Goal: Information Seeking & Learning: Understand process/instructions

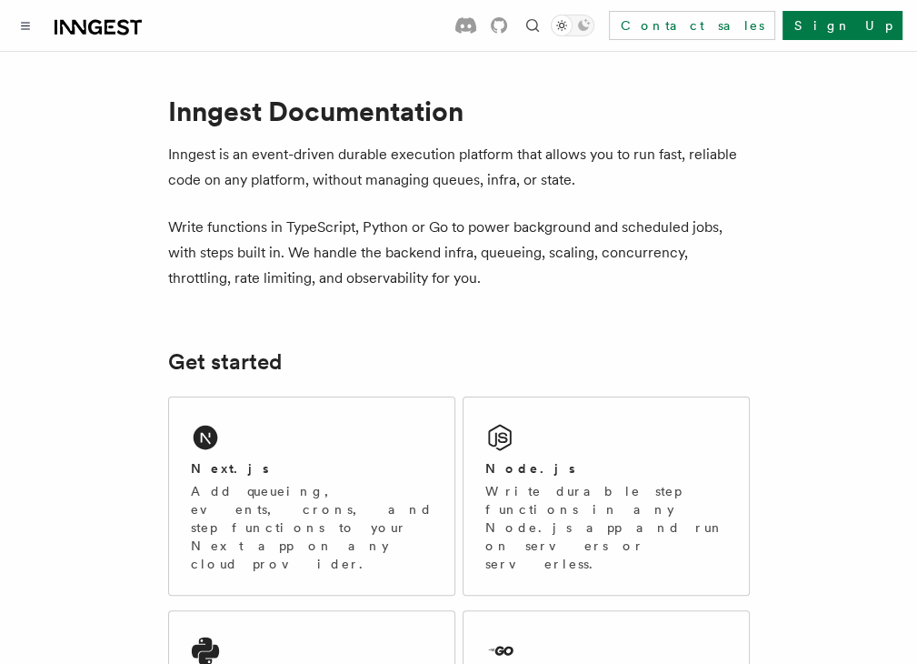
click at [0, 0] on link "Node.js" at bounding box center [0, 0] width 0 height 0
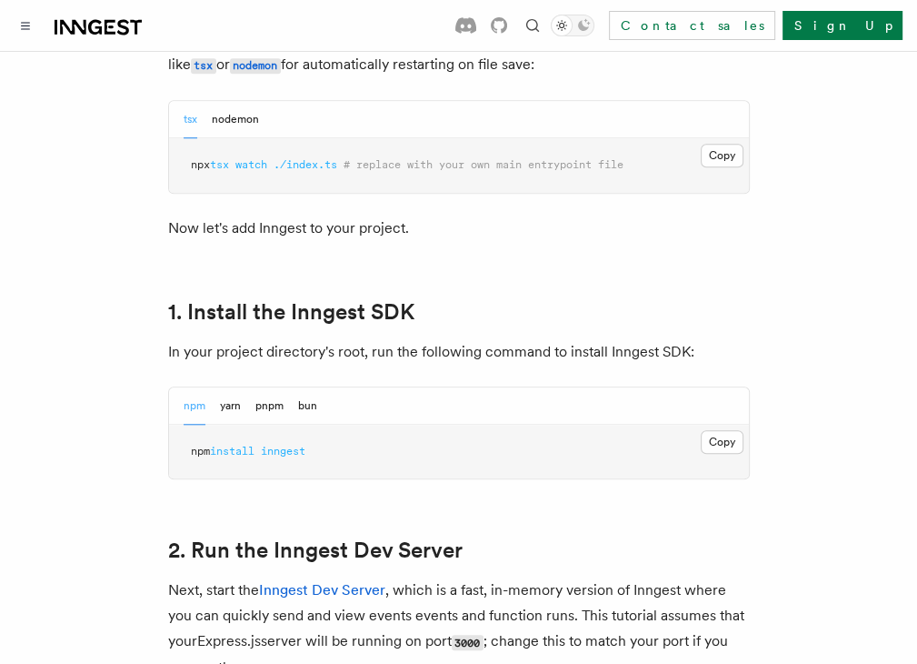
scroll to position [1033, 0]
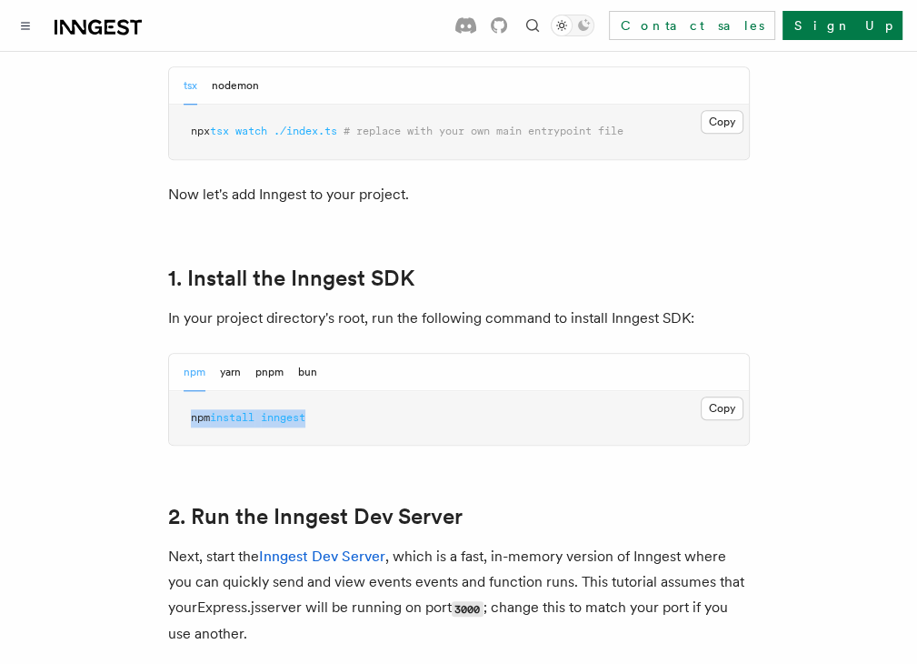
drag, startPoint x: 400, startPoint y: 399, endPoint x: 247, endPoint y: 394, distance: 152.8
click at [744, 396] on button "Copy Copied" at bounding box center [722, 408] width 43 height 24
click at [750, 305] on p "In your project directory's root, run the following command to install Inngest …" at bounding box center [459, 317] width 582 height 25
click at [0, 0] on span "Node.js" at bounding box center [0, 0] width 0 height 0
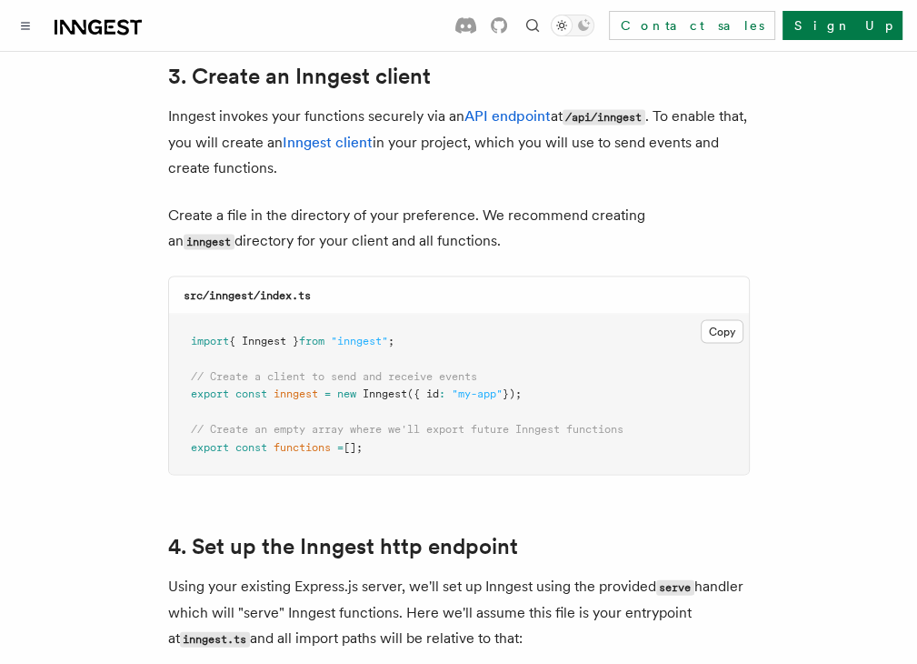
scroll to position [2342, 0]
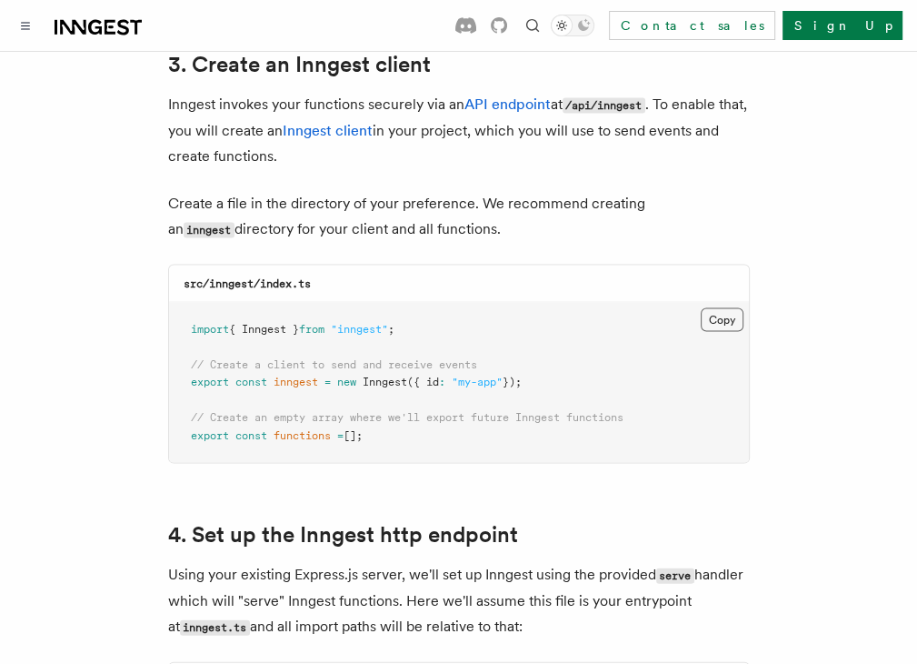
click at [744, 308] on button "Copy Copied" at bounding box center [722, 320] width 43 height 24
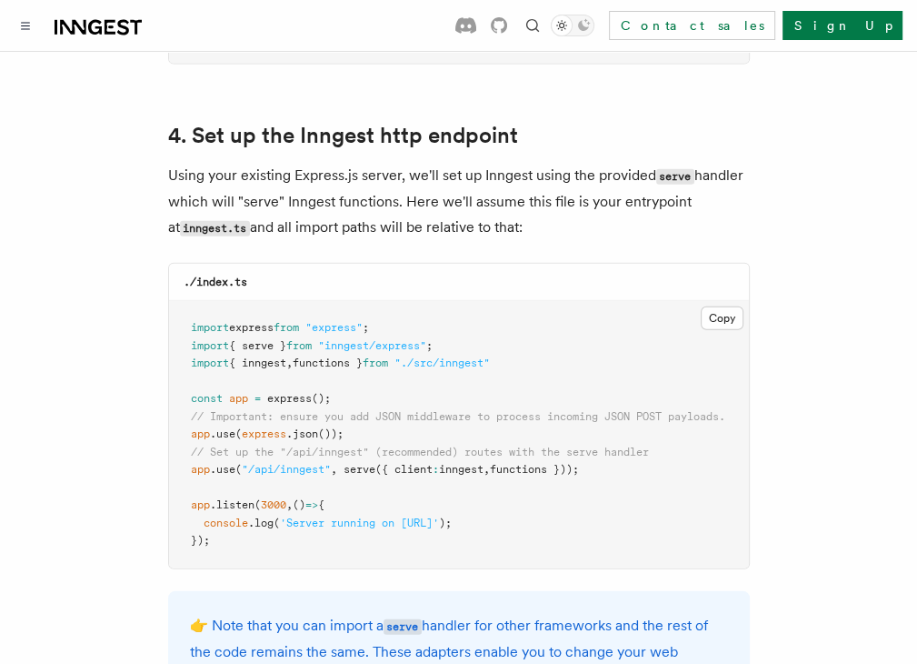
scroll to position [2767, 0]
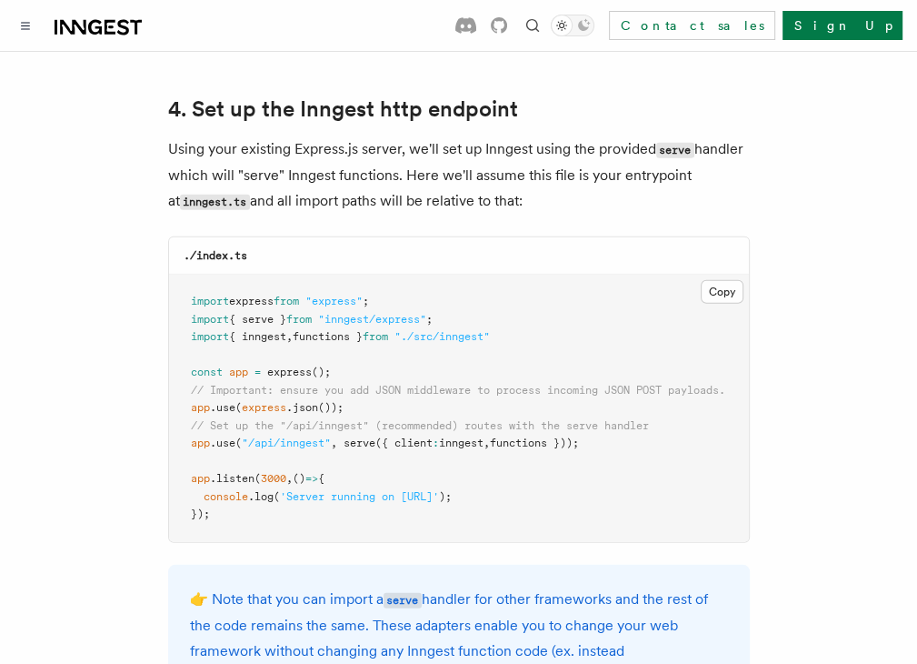
click at [337, 436] on span "," at bounding box center [334, 442] width 6 height 13
drag, startPoint x: 687, startPoint y: 404, endPoint x: 270, endPoint y: 412, distance: 417.3
click at [270, 412] on pre "import express from "express" ; import { serve } from "inngest/express" ; impor…" at bounding box center [459, 408] width 580 height 267
copy span "app .use ( "/api/inngest" , serve ({ client : inngest , functions }));"
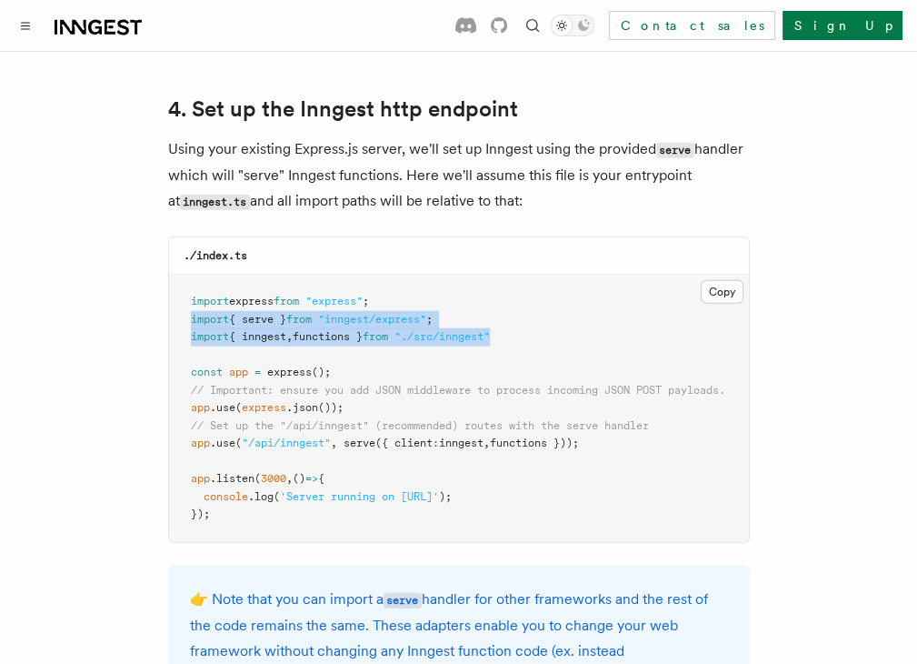
drag, startPoint x: 609, startPoint y: 302, endPoint x: 273, endPoint y: 288, distance: 336.6
click at [273, 288] on pre "import express from "express" ; import { serve } from "inngest/express" ; impor…" at bounding box center [459, 408] width 580 height 267
copy code "import { serve } from "inngest/express" ; import { inngest , functions } from "…"
